Goal: Task Accomplishment & Management: Use online tool/utility

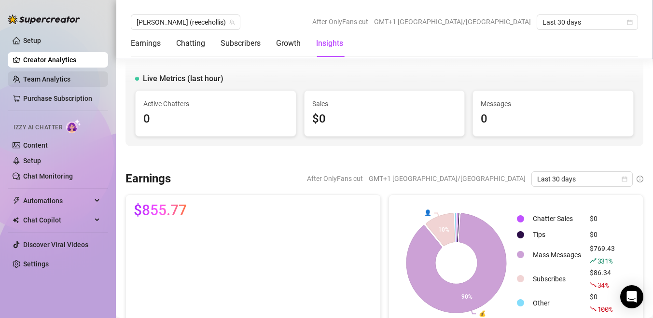
scroll to position [1298, 0]
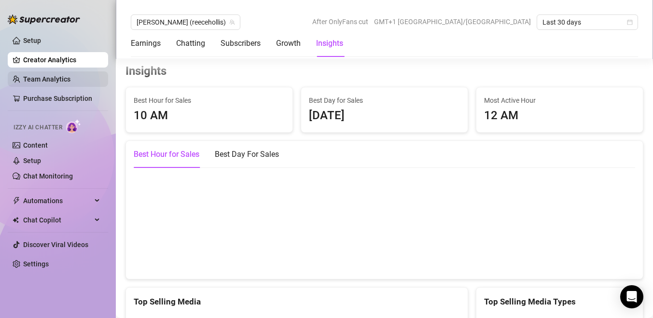
click at [62, 81] on link "Team Analytics" at bounding box center [46, 79] width 47 height 8
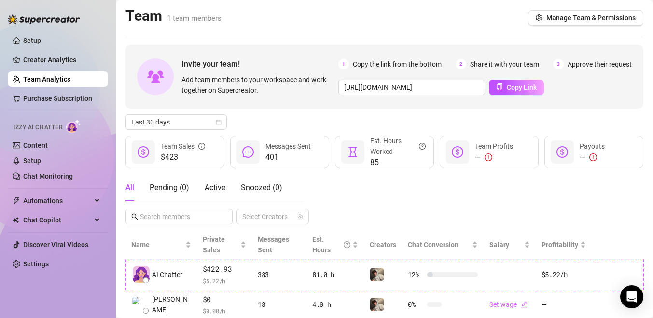
scroll to position [31, 0]
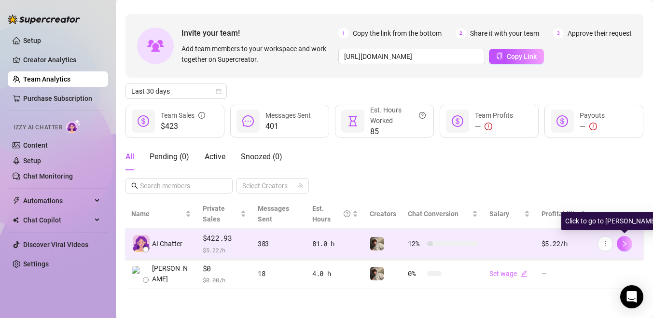
click at [621, 240] on icon "right" at bounding box center [624, 243] width 7 height 7
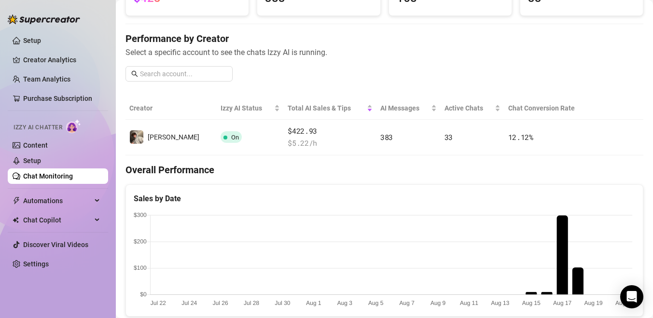
scroll to position [93, 0]
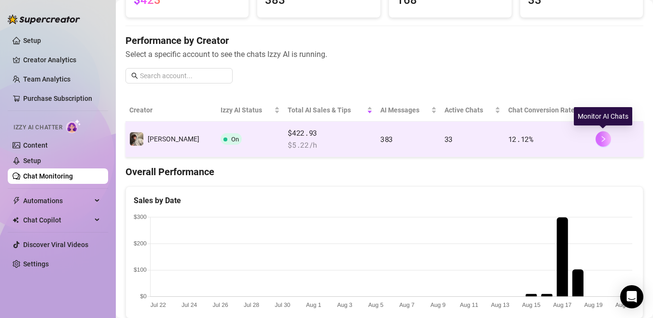
click at [606, 140] on button "button" at bounding box center [602, 138] width 15 height 15
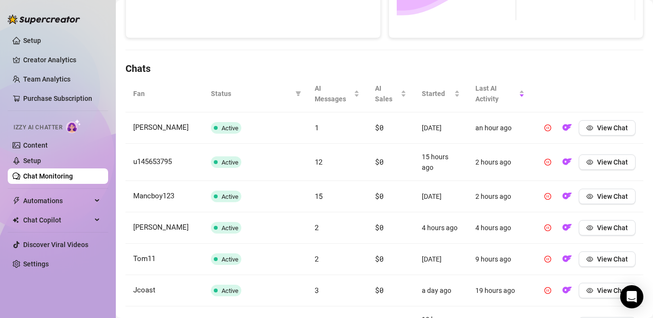
scroll to position [282, 0]
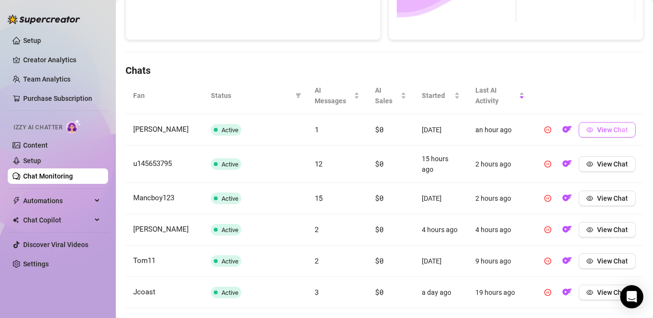
click at [594, 130] on button "View Chat" at bounding box center [606, 129] width 57 height 15
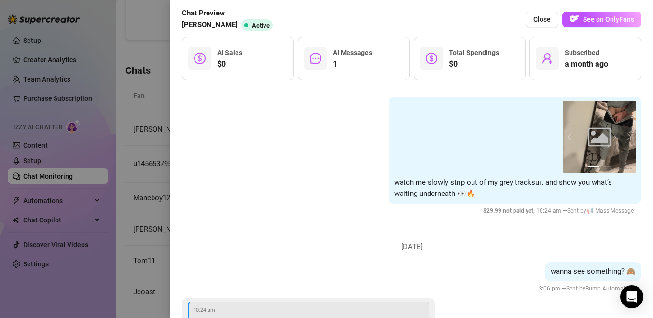
scroll to position [1158, 0]
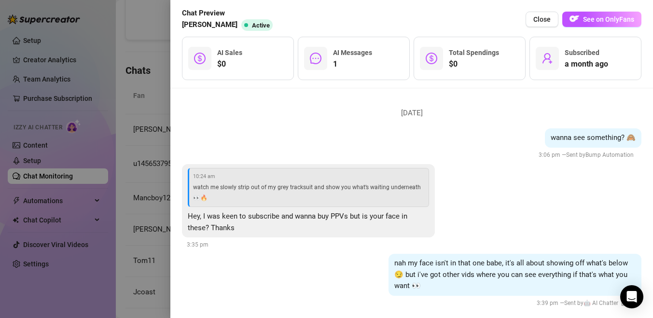
click at [159, 108] on div at bounding box center [326, 159] width 653 height 318
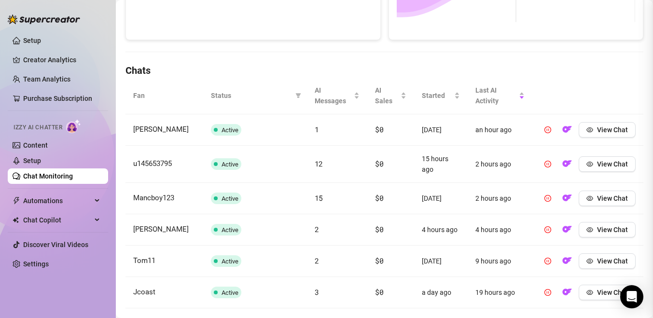
scroll to position [0, 0]
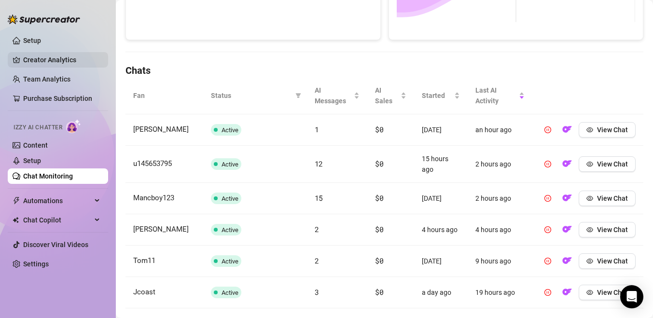
click at [33, 53] on link "Creator Analytics" at bounding box center [61, 59] width 77 height 15
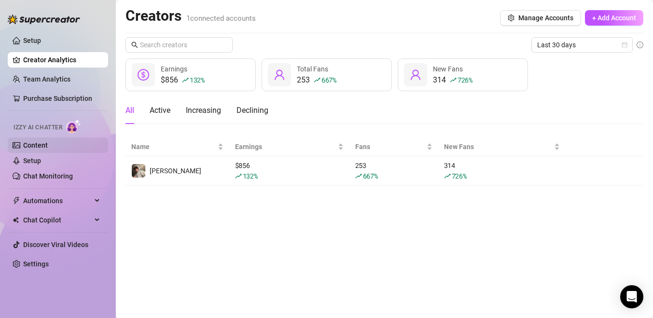
click at [41, 149] on link "Content" at bounding box center [35, 145] width 25 height 8
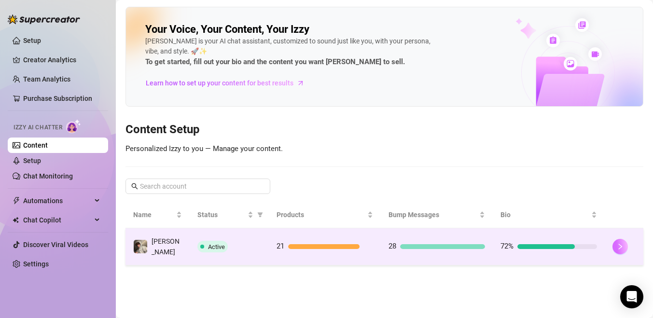
click at [620, 243] on icon "right" at bounding box center [620, 246] width 7 height 7
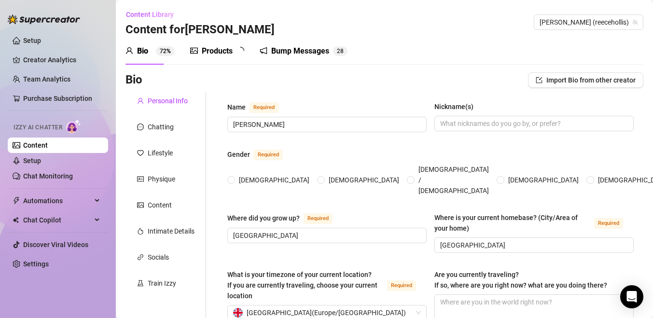
radio input "true"
type input "[DATE]"
click at [313, 53] on div "Bump Messages" at bounding box center [307, 51] width 58 height 12
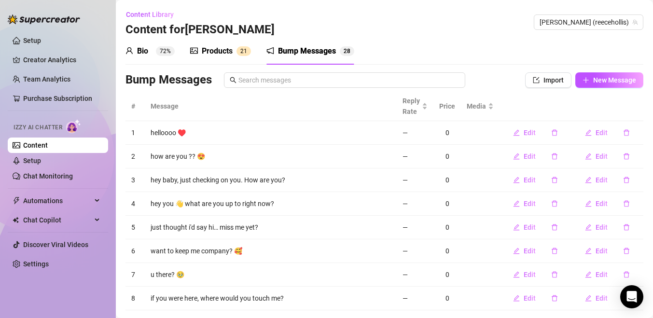
click at [210, 48] on div "Products" at bounding box center [217, 51] width 31 height 12
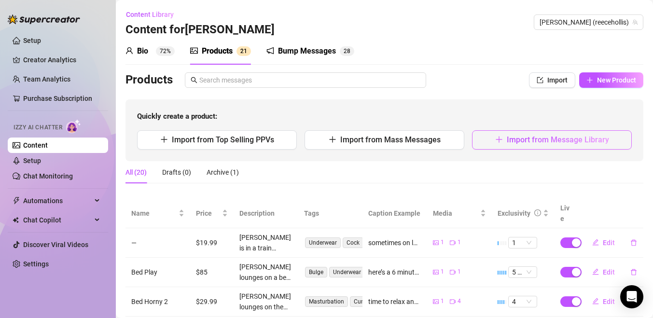
click at [511, 147] on button "Import from Message Library" at bounding box center [552, 139] width 160 height 19
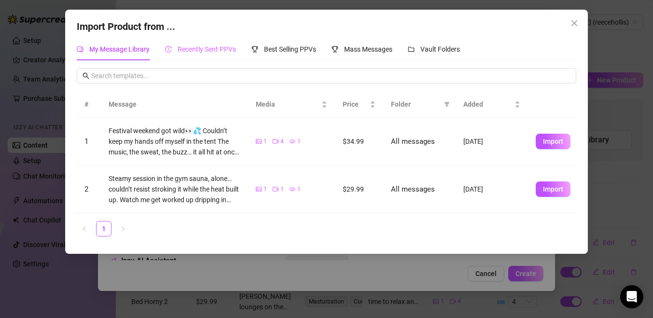
click at [218, 56] on div "Recently Sent PPVs" at bounding box center [200, 49] width 71 height 22
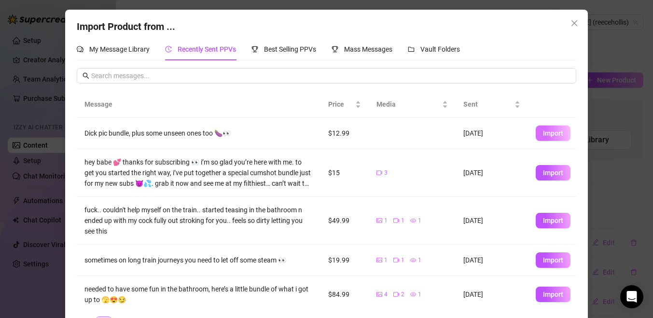
click at [561, 133] on span "Import" at bounding box center [553, 133] width 20 height 8
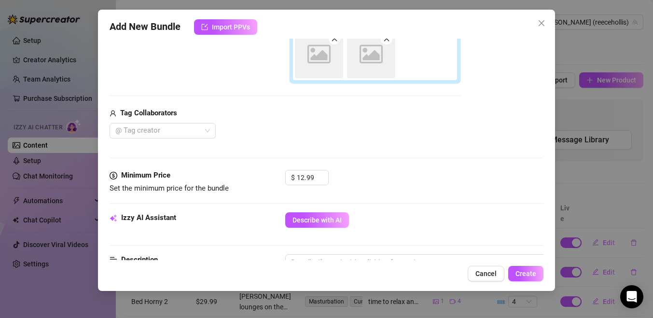
scroll to position [233, 0]
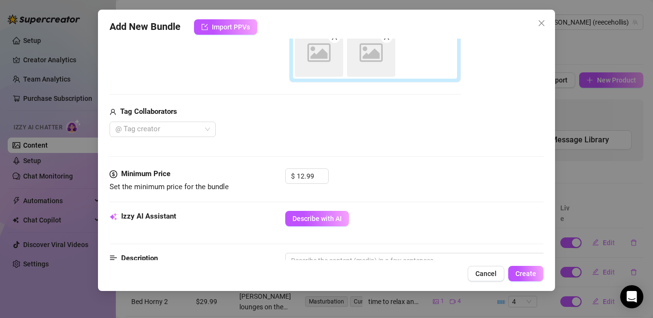
click at [304, 227] on div "Izzy AI Assistant Describe with AI" at bounding box center [327, 223] width 434 height 24
click at [305, 222] on span "Describe with AI" at bounding box center [316, 219] width 49 height 8
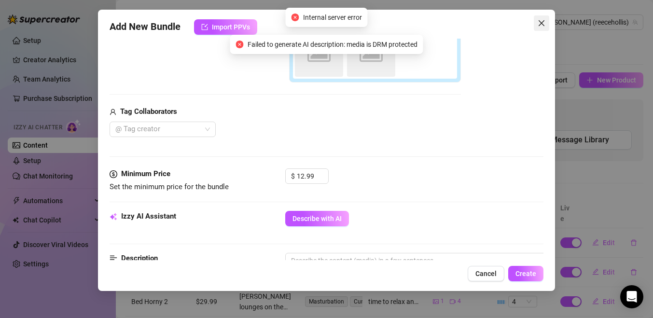
click at [540, 25] on icon "close" at bounding box center [541, 23] width 8 height 8
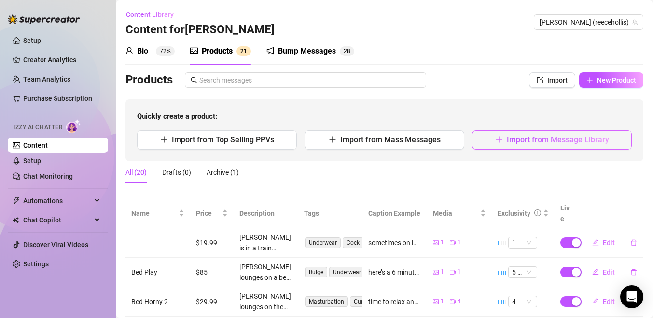
click at [510, 138] on span "Import from Message Library" at bounding box center [558, 139] width 102 height 9
type textarea "Type your message here..."
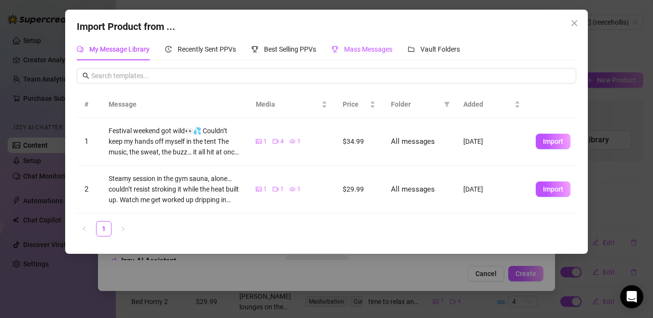
click at [375, 52] on span "Mass Messages" at bounding box center [368, 49] width 48 height 8
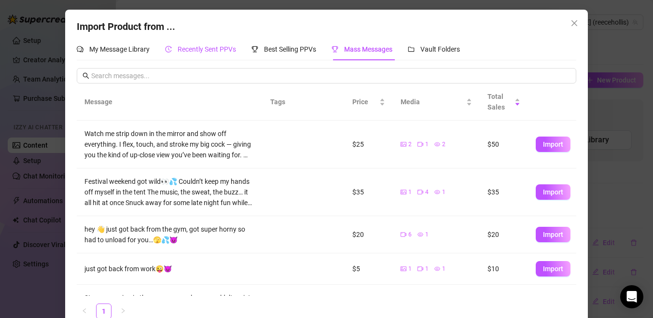
click at [233, 51] on span "Recently Sent PPVs" at bounding box center [207, 49] width 58 height 8
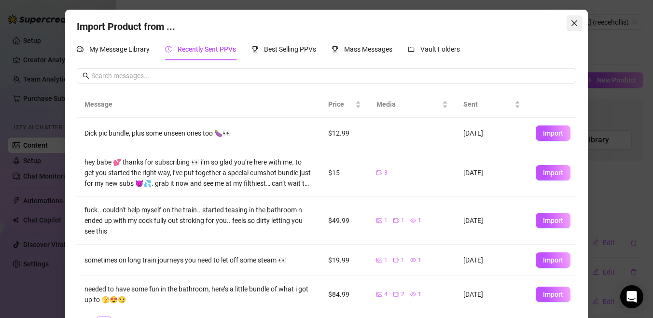
click at [573, 25] on icon "close" at bounding box center [574, 23] width 8 height 8
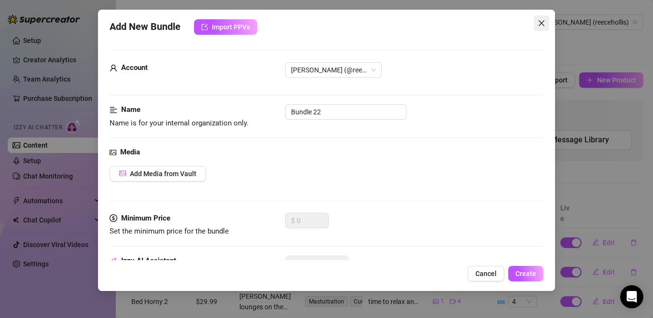
click at [539, 25] on icon "close" at bounding box center [541, 23] width 6 height 6
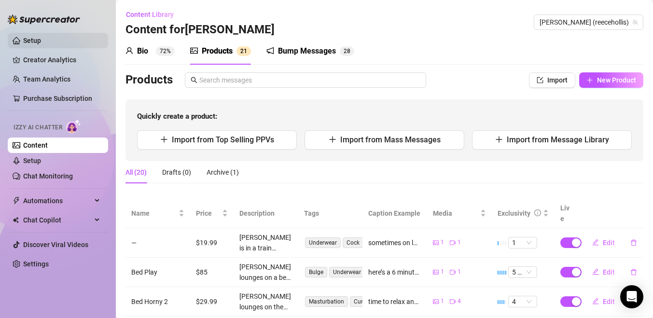
click at [37, 40] on link "Setup" at bounding box center [32, 41] width 18 height 8
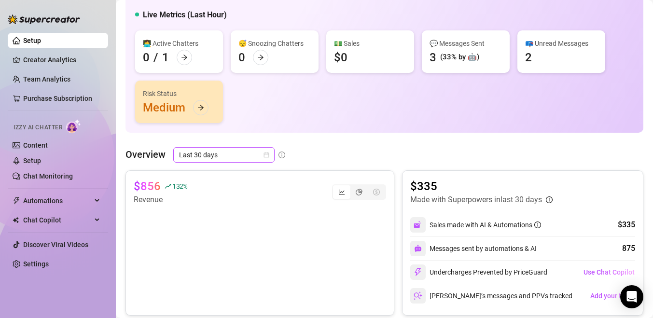
scroll to position [43, 0]
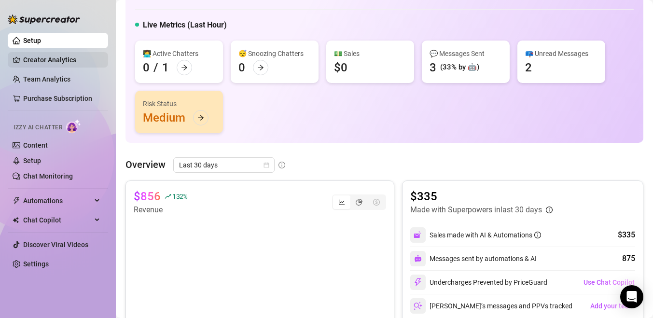
click at [57, 54] on link "Creator Analytics" at bounding box center [61, 59] width 77 height 15
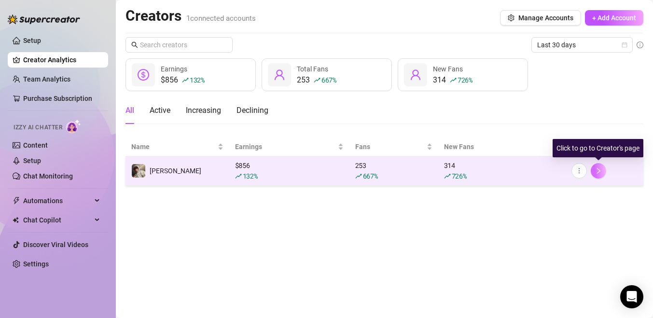
click at [601, 169] on icon "right" at bounding box center [598, 170] width 7 height 7
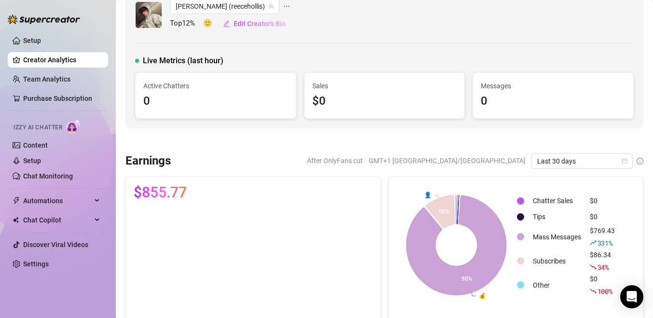
scroll to position [21, 0]
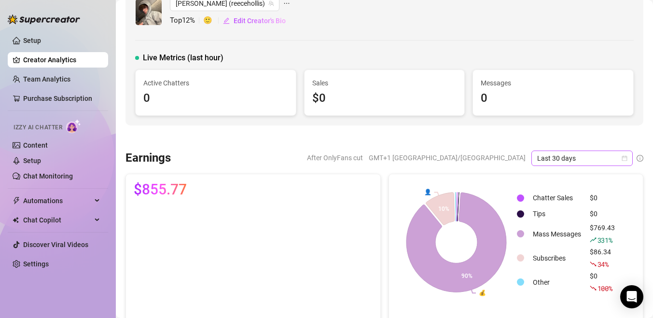
click at [568, 158] on span "Last 30 days" at bounding box center [582, 158] width 90 height 14
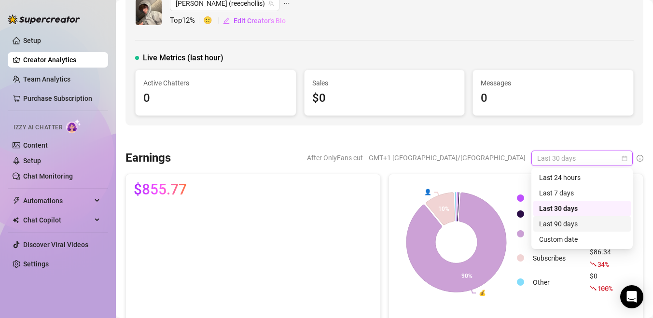
click at [548, 224] on div "Last 90 days" at bounding box center [582, 224] width 86 height 11
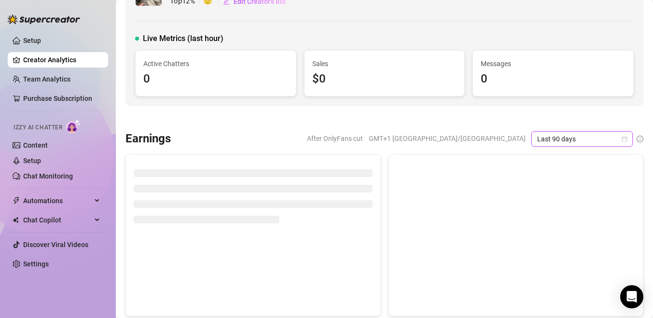
scroll to position [36, 0]
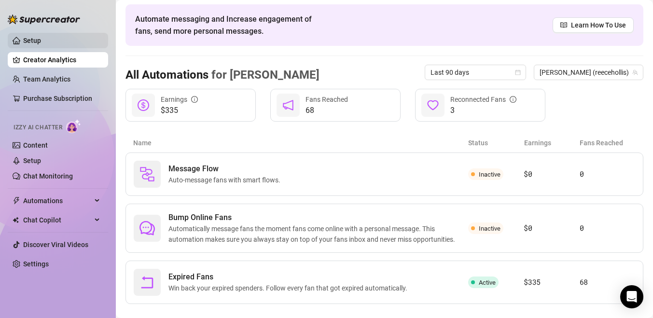
click at [37, 44] on link "Setup" at bounding box center [32, 41] width 18 height 8
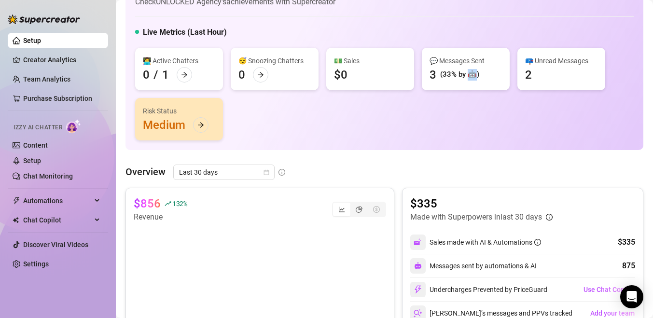
click at [474, 76] on div "(33% by 🤖)" at bounding box center [459, 75] width 39 height 12
click at [488, 88] on div "💬 Messages Sent 3 (33% by 🤖)" at bounding box center [466, 69] width 88 height 42
